Goal: Task Accomplishment & Management: Manage account settings

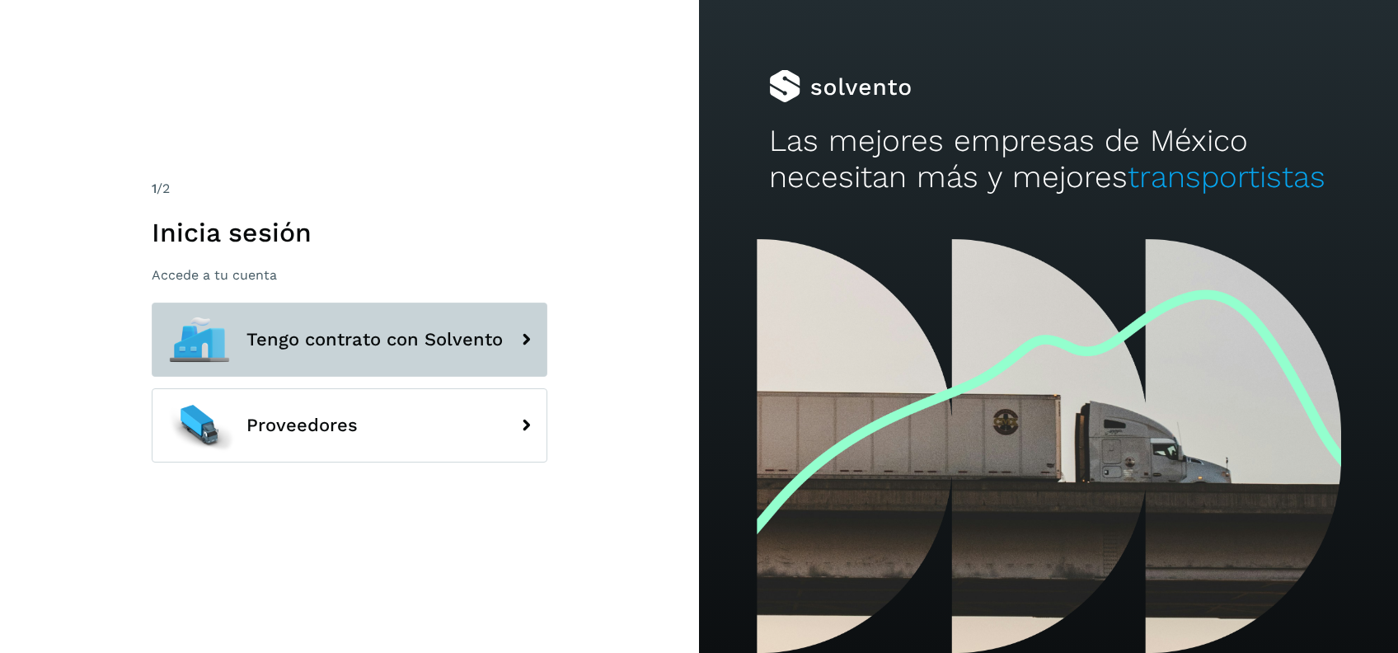
click at [404, 332] on span "Tengo contrato con Solvento" at bounding box center [375, 340] width 256 height 20
click at [444, 344] on span "Tengo contrato con Solvento" at bounding box center [375, 340] width 256 height 20
click at [301, 342] on span "Tengo contrato con Solvento" at bounding box center [375, 340] width 256 height 20
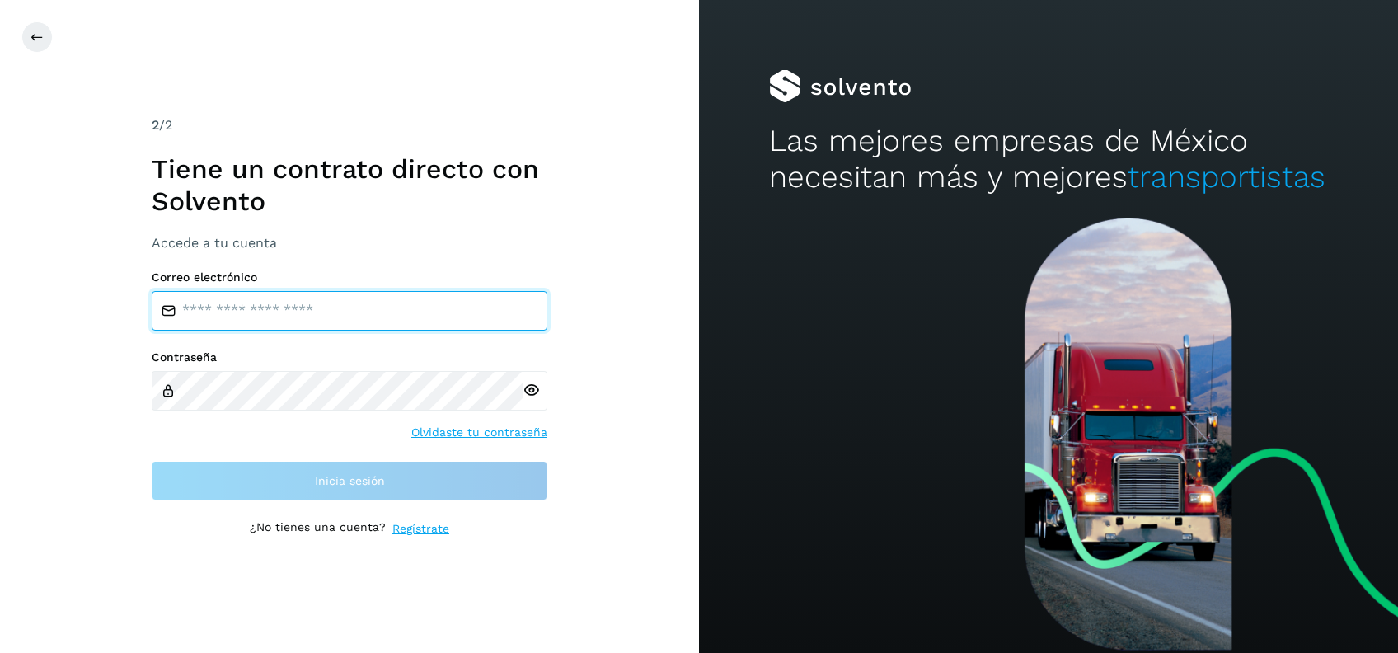
type input "**********"
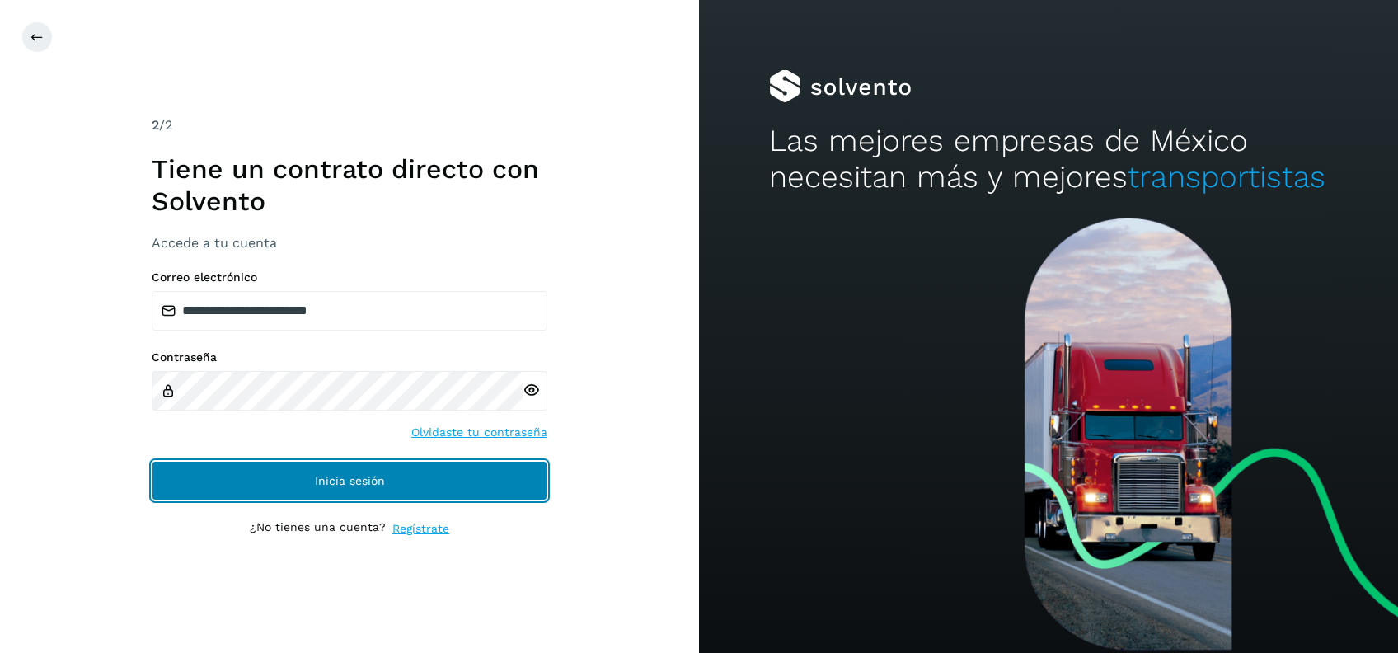
click at [378, 471] on button "Inicia sesión" at bounding box center [350, 481] width 396 height 40
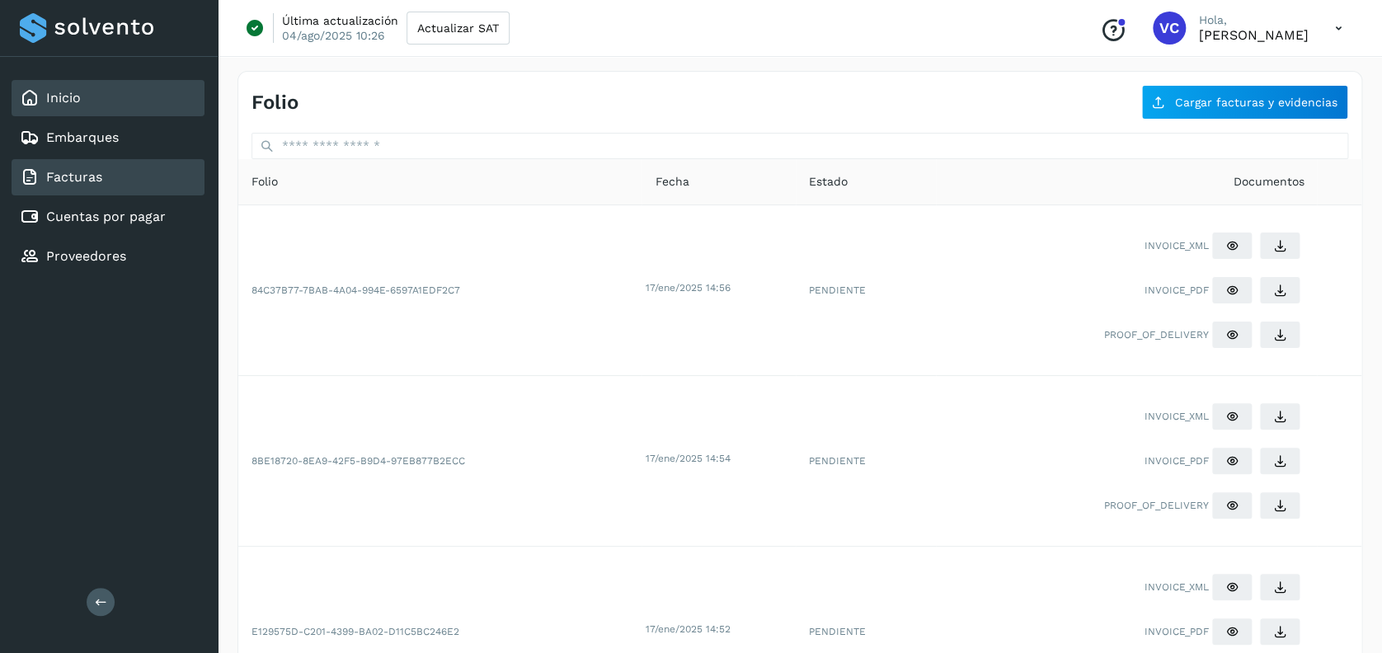
click at [70, 88] on div "Inicio" at bounding box center [50, 98] width 61 height 20
